Goal: Information Seeking & Learning: Check status

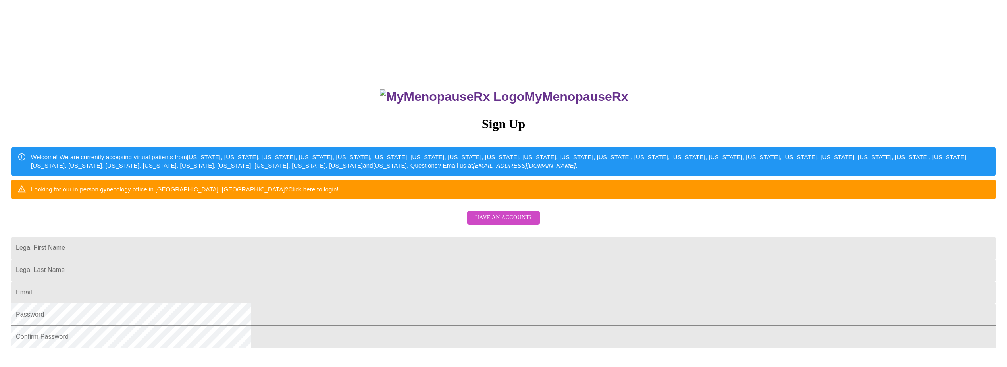
click at [501, 223] on span "Have an account?" at bounding box center [503, 218] width 57 height 10
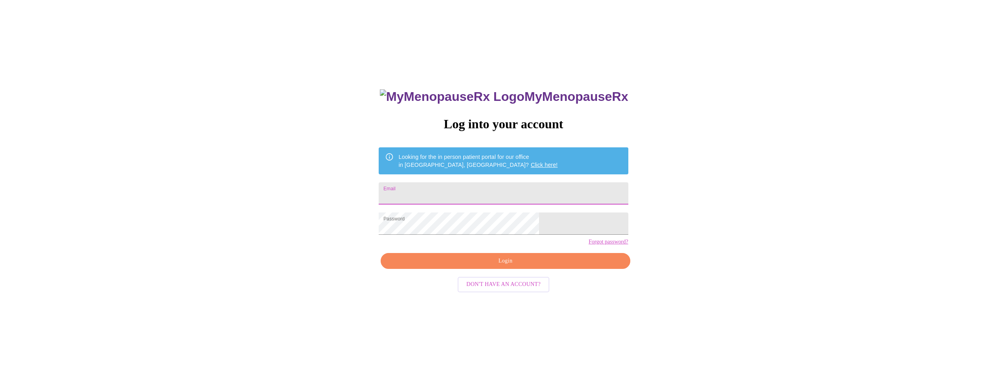
click at [456, 187] on input "Email" at bounding box center [503, 193] width 249 height 22
type input "[EMAIL_ADDRESS][DOMAIN_NAME]"
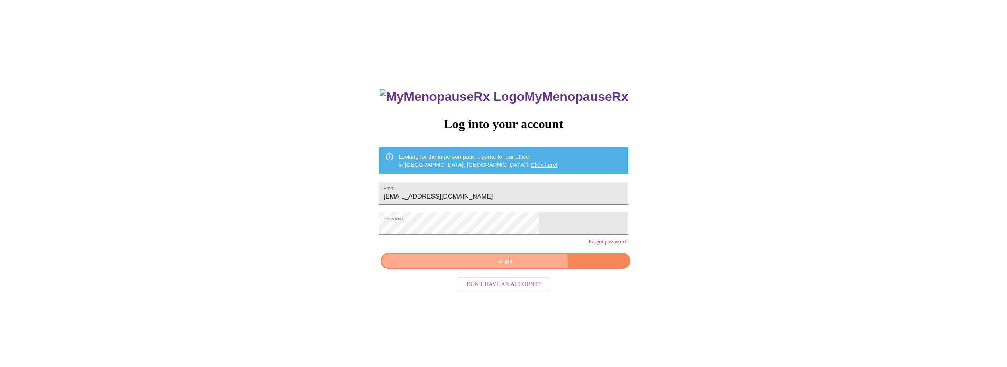
click at [519, 266] on span "Login" at bounding box center [505, 261] width 231 height 10
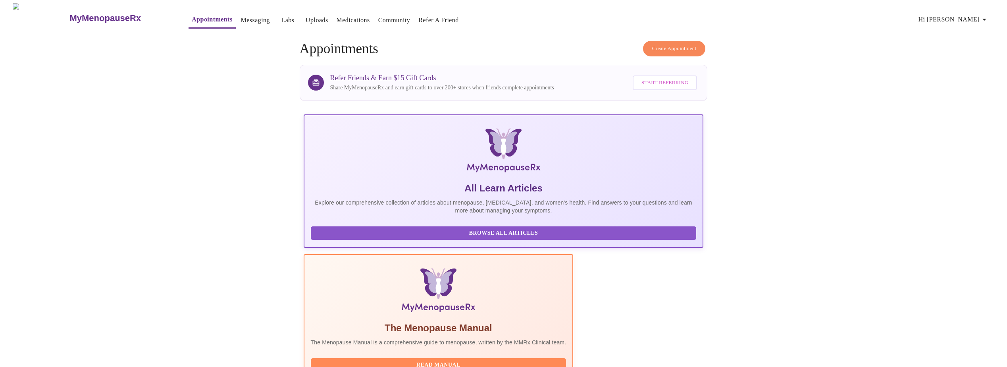
click at [281, 17] on link "Labs" at bounding box center [287, 20] width 13 height 11
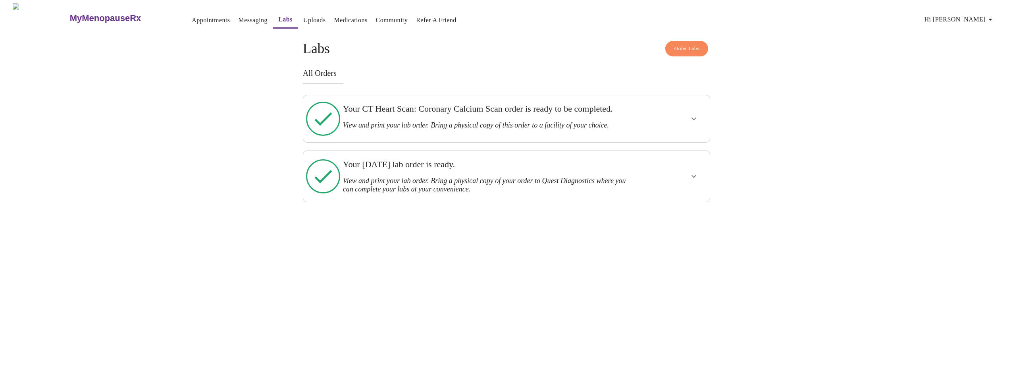
click at [694, 123] on icon "show more" at bounding box center [694, 119] width 10 height 10
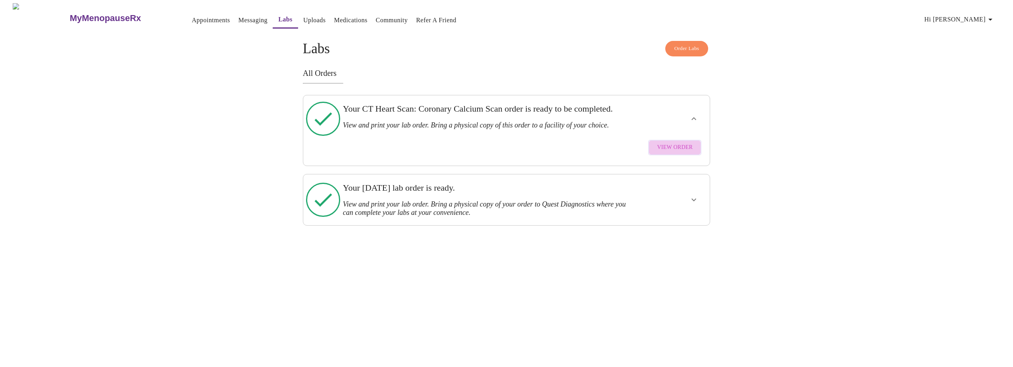
click at [685, 150] on span "View Order" at bounding box center [675, 147] width 36 height 10
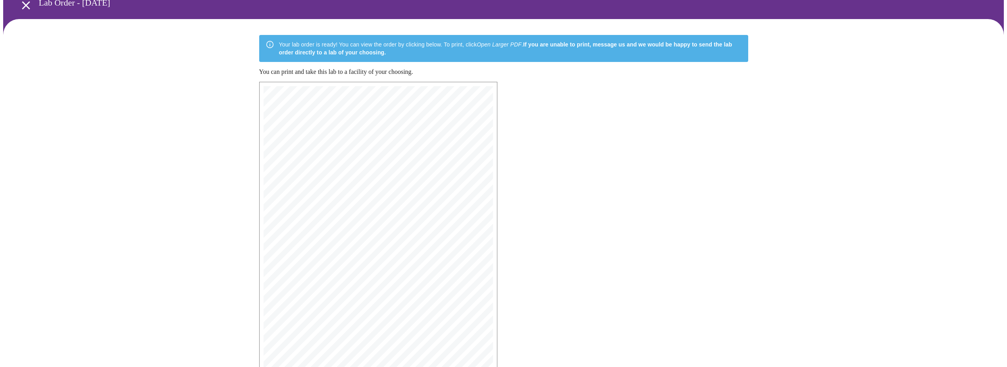
scroll to position [123, 0]
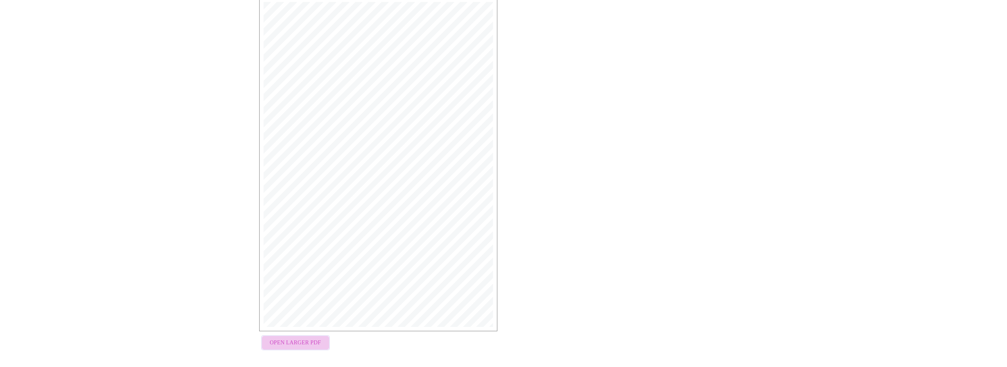
click at [310, 340] on span "Open Larger PDF" at bounding box center [295, 343] width 51 height 10
click at [300, 339] on span "Open Larger PDF" at bounding box center [295, 343] width 51 height 10
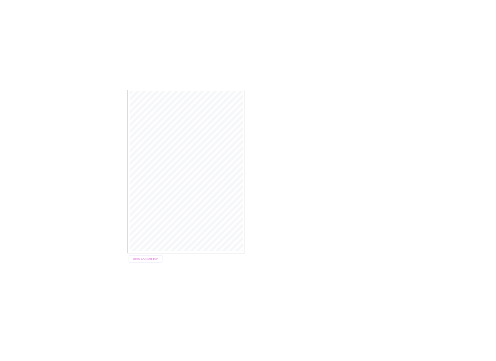
scroll to position [98, 0]
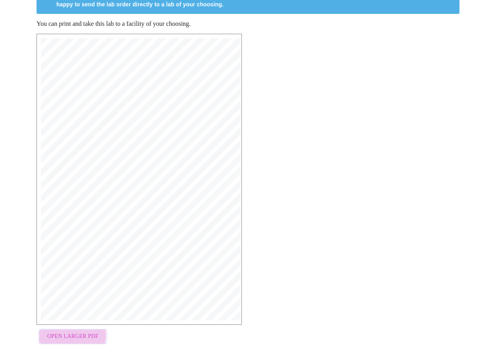
click at [60, 332] on span "Open Larger PDF" at bounding box center [72, 336] width 51 height 10
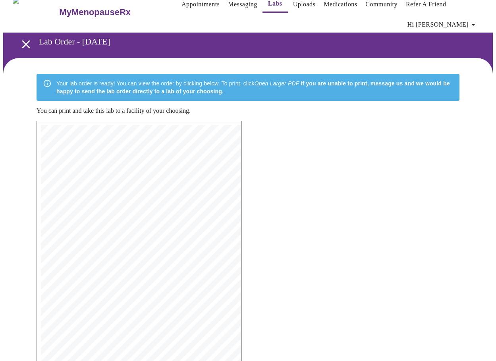
scroll to position [0, 0]
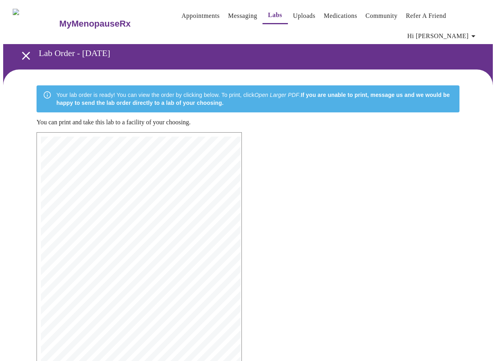
click at [23, 51] on icon "open drawer" at bounding box center [26, 56] width 14 height 14
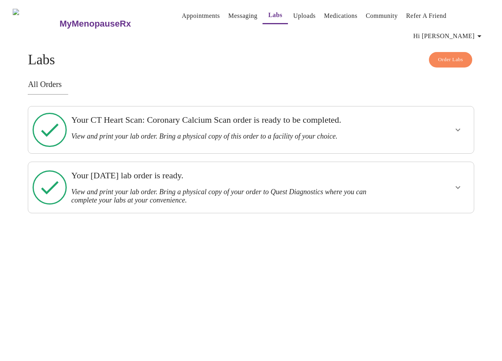
click at [458, 183] on icon "show more" at bounding box center [458, 188] width 10 height 10
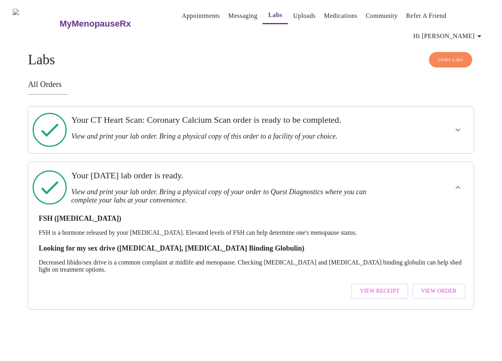
click at [446, 286] on span "View Order" at bounding box center [439, 291] width 36 height 10
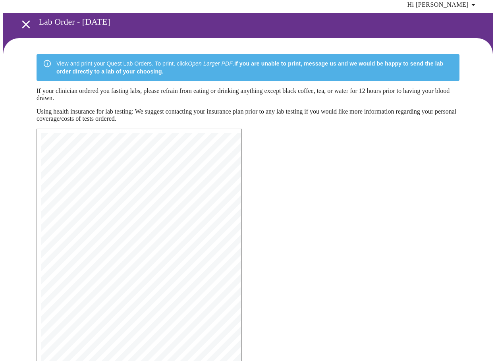
scroll to position [109, 0]
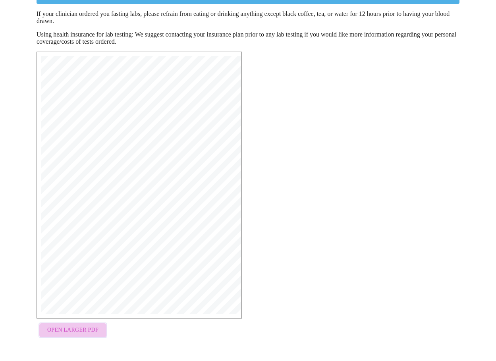
click at [82, 334] on span "Open Larger PDF" at bounding box center [72, 330] width 51 height 10
click at [61, 333] on span "Open Larger PDF" at bounding box center [72, 330] width 51 height 10
